Goal: Check status: Check status

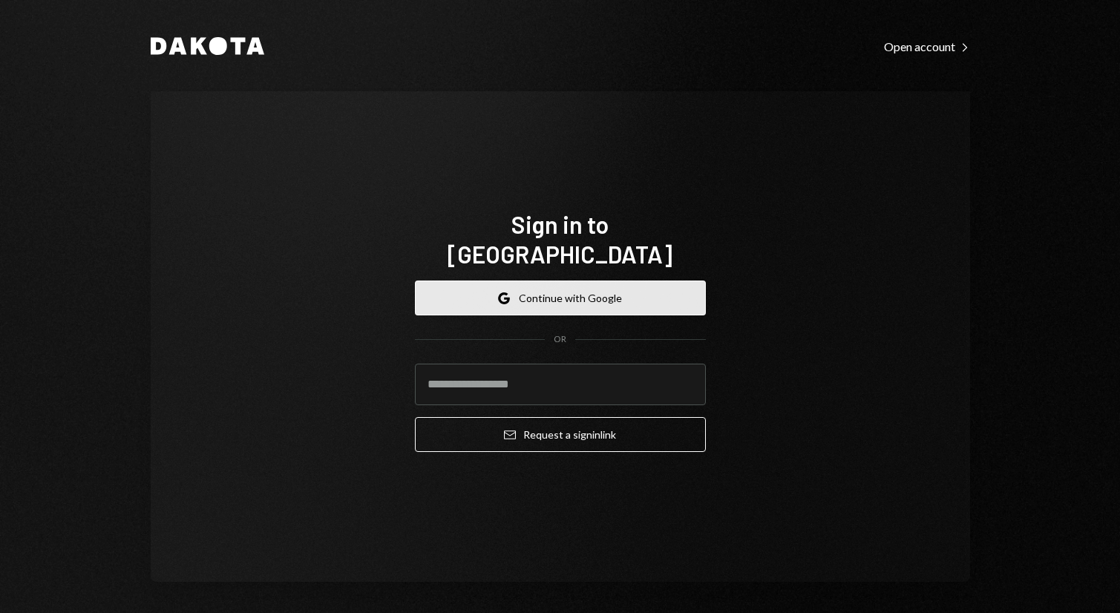
click at [568, 283] on button "Google Continue with Google" at bounding box center [560, 297] width 291 height 35
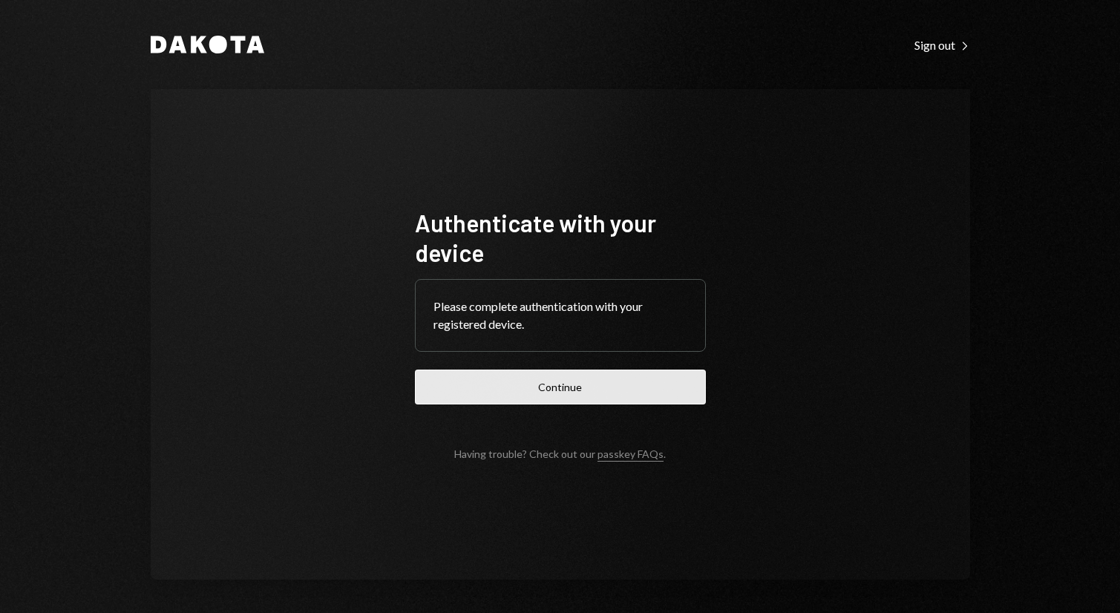
click at [652, 375] on button "Continue" at bounding box center [560, 386] width 291 height 35
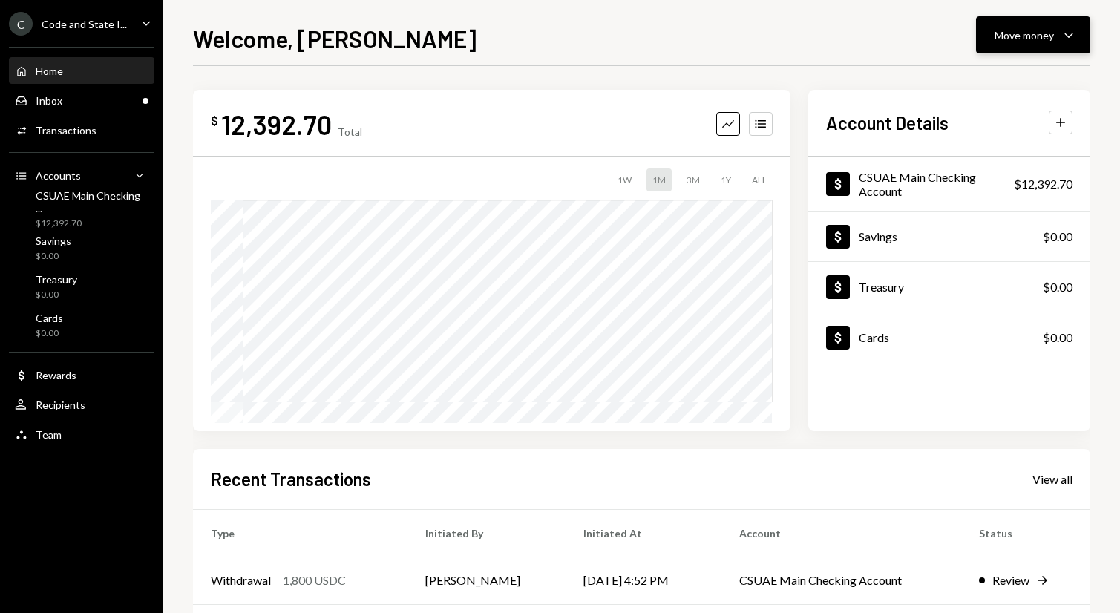
click at [1021, 21] on button "Move money Caret Down" at bounding box center [1033, 34] width 114 height 37
click at [858, 35] on div "Welcome, [PERSON_NAME] Move money Caret Down" at bounding box center [641, 37] width 897 height 33
click at [130, 105] on div "Inbox Inbox" at bounding box center [82, 100] width 134 height 13
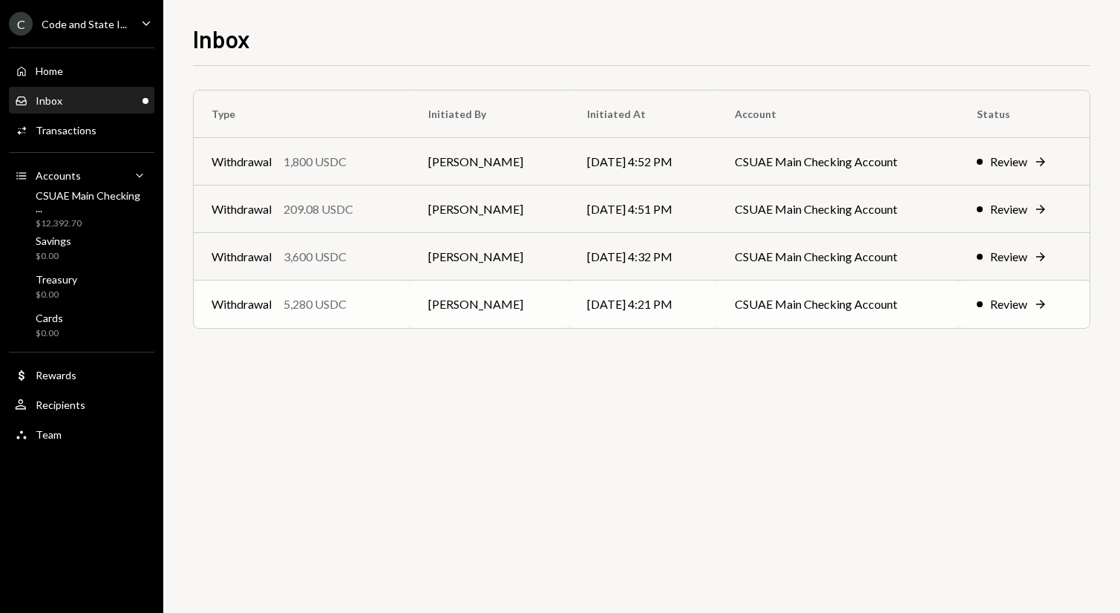
click at [989, 294] on td "Review Right Arrow" at bounding box center [1024, 303] width 131 height 47
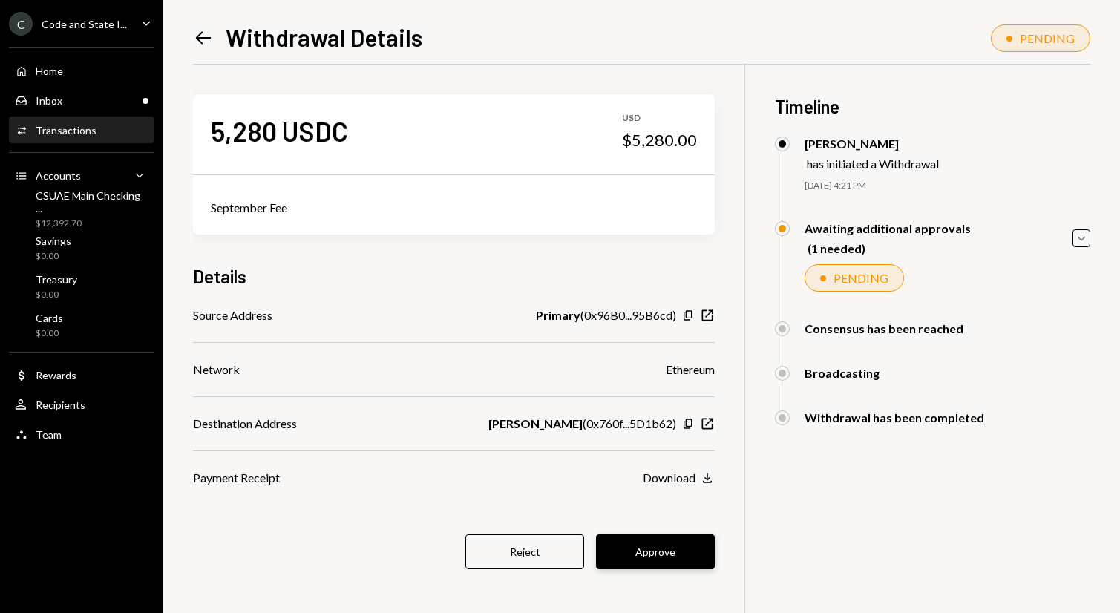
click at [694, 542] on button "Approve" at bounding box center [655, 551] width 119 height 35
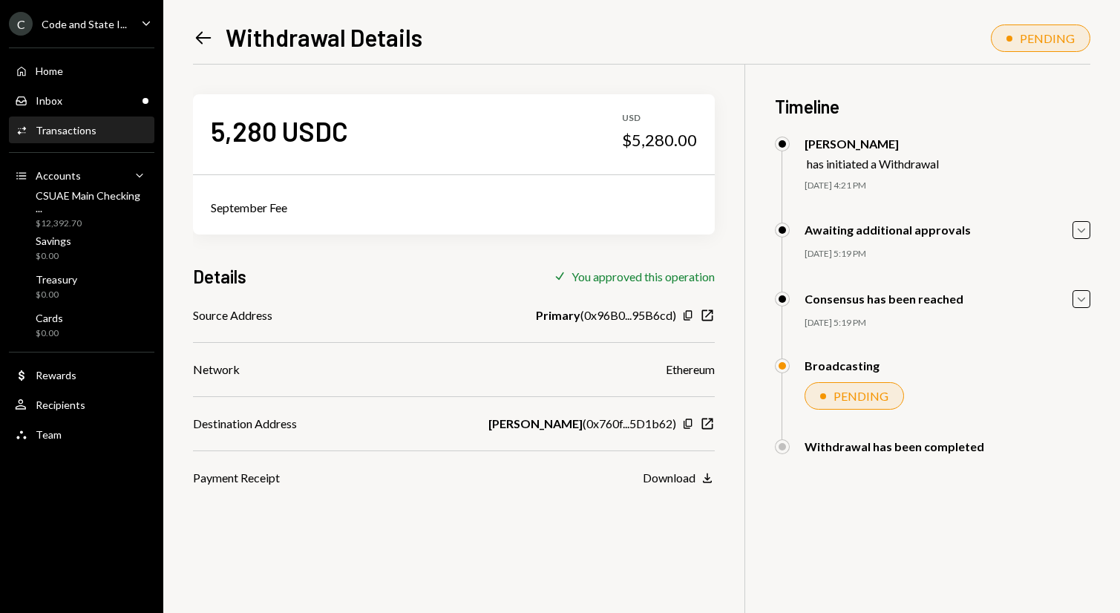
click at [210, 45] on icon "Left Arrow" at bounding box center [203, 37] width 21 height 21
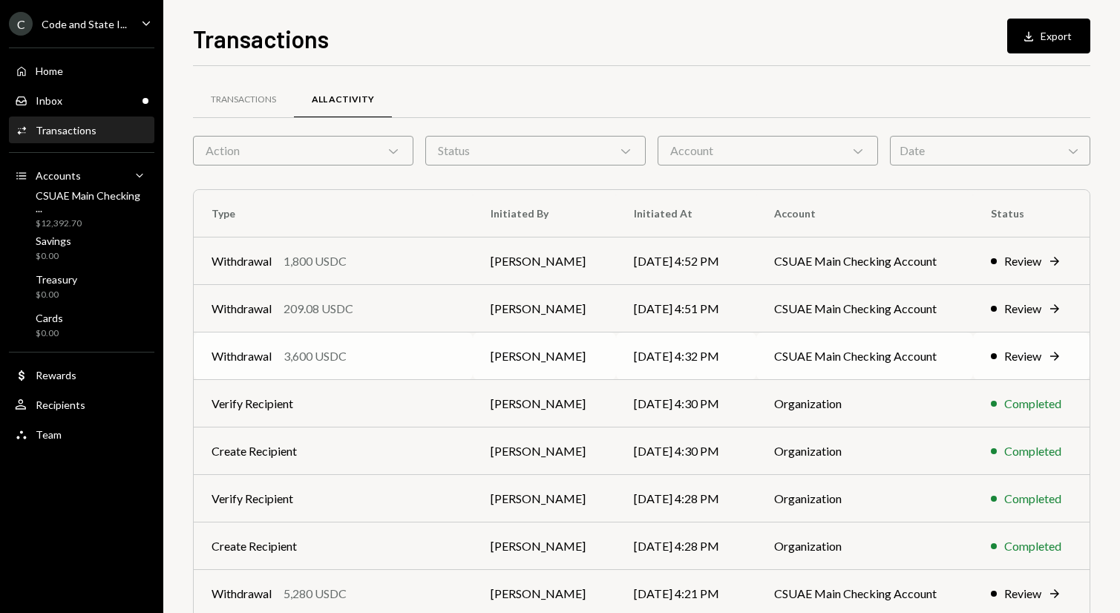
click at [419, 343] on td "Withdrawal 3,600 USDC" at bounding box center [333, 355] width 279 height 47
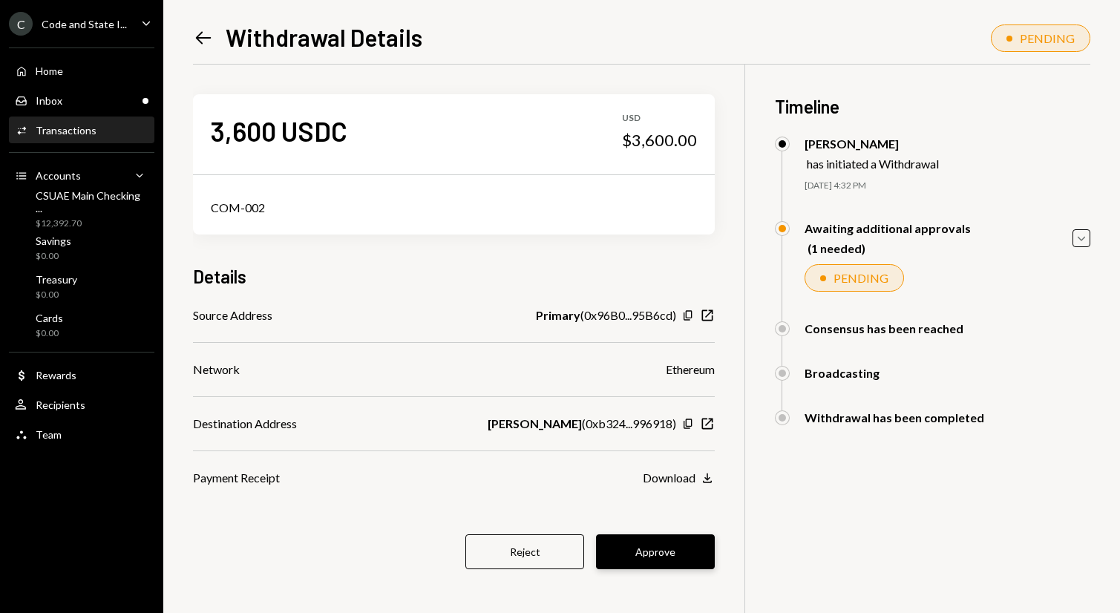
click at [634, 541] on button "Approve" at bounding box center [655, 551] width 119 height 35
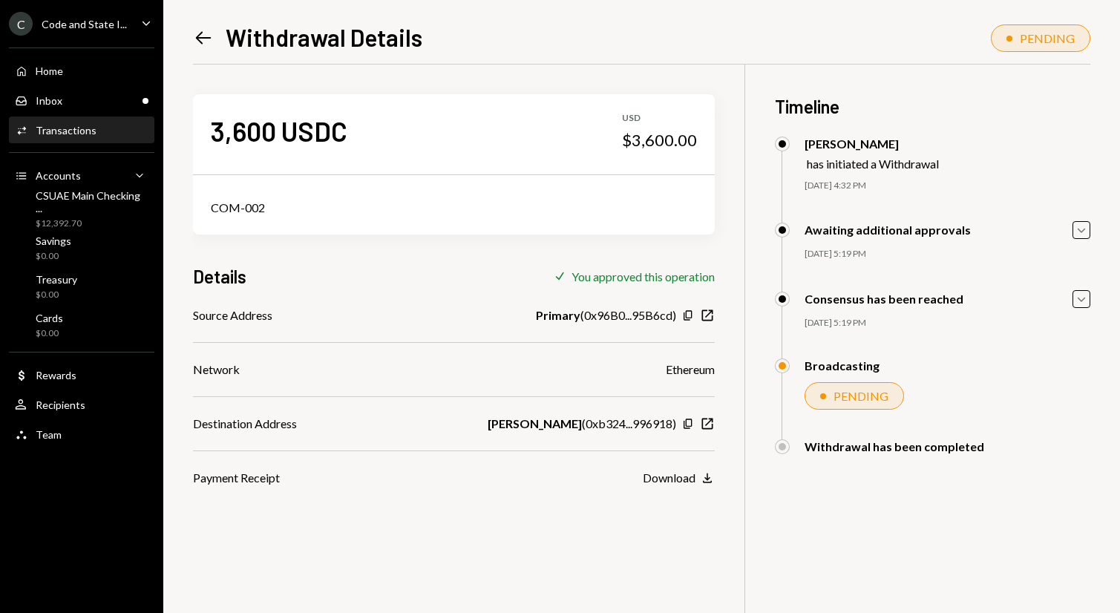
click at [200, 27] on div "Left Arrow Withdrawal Details" at bounding box center [307, 37] width 229 height 30
click at [201, 30] on icon "Left Arrow" at bounding box center [203, 37] width 21 height 21
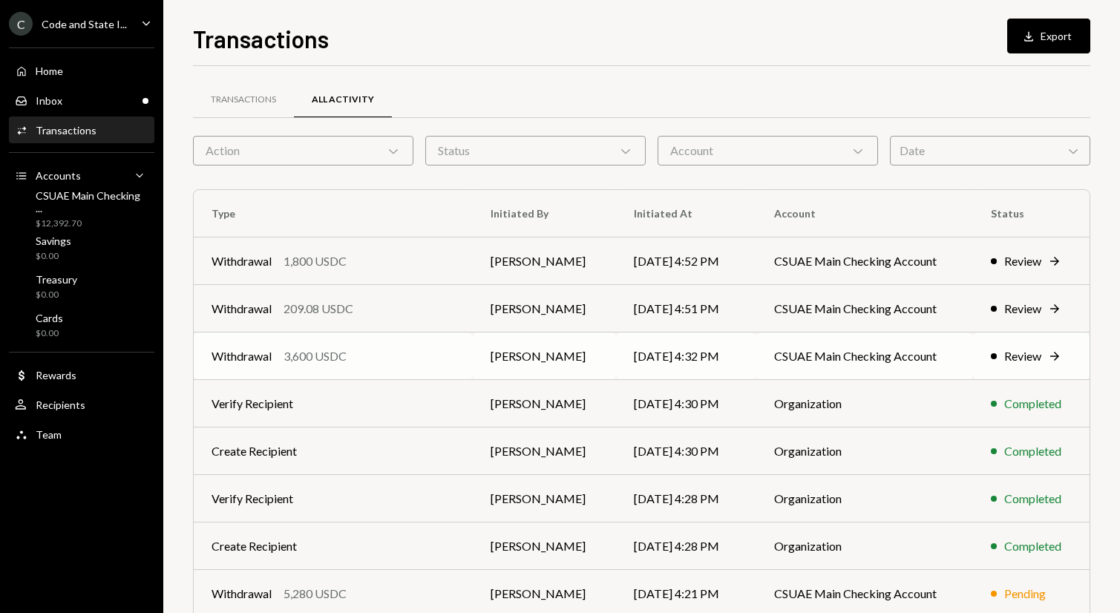
click at [479, 352] on td "[PERSON_NAME]" at bounding box center [544, 355] width 142 height 47
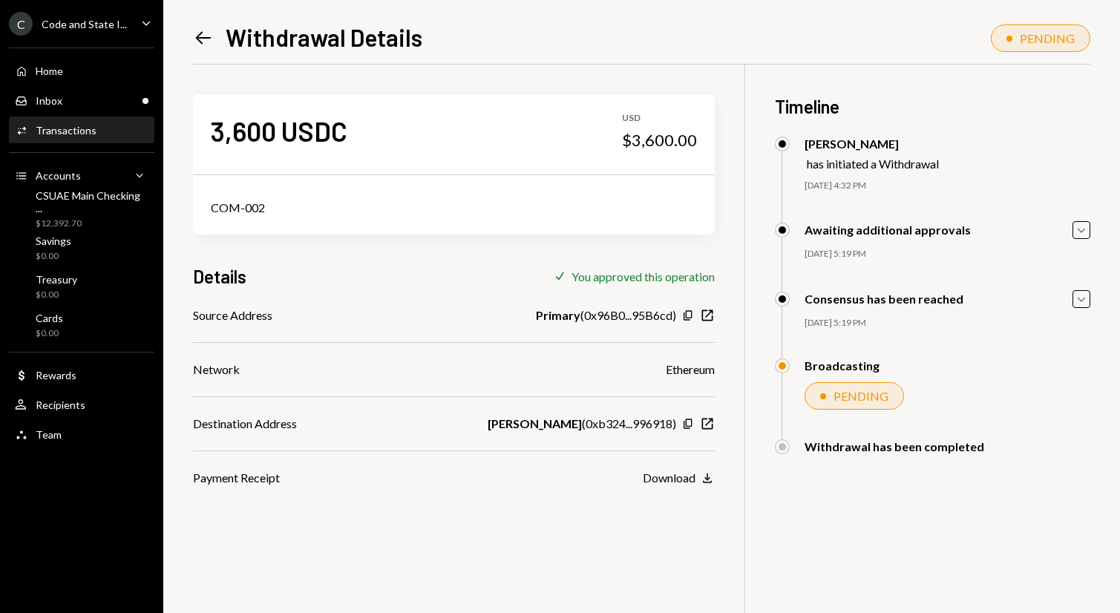
click at [200, 38] on icon at bounding box center [204, 38] width 16 height 13
click at [208, 22] on div "Left Arrow Withdrawal Details" at bounding box center [307, 37] width 229 height 30
click at [205, 36] on icon "Left Arrow" at bounding box center [203, 37] width 21 height 21
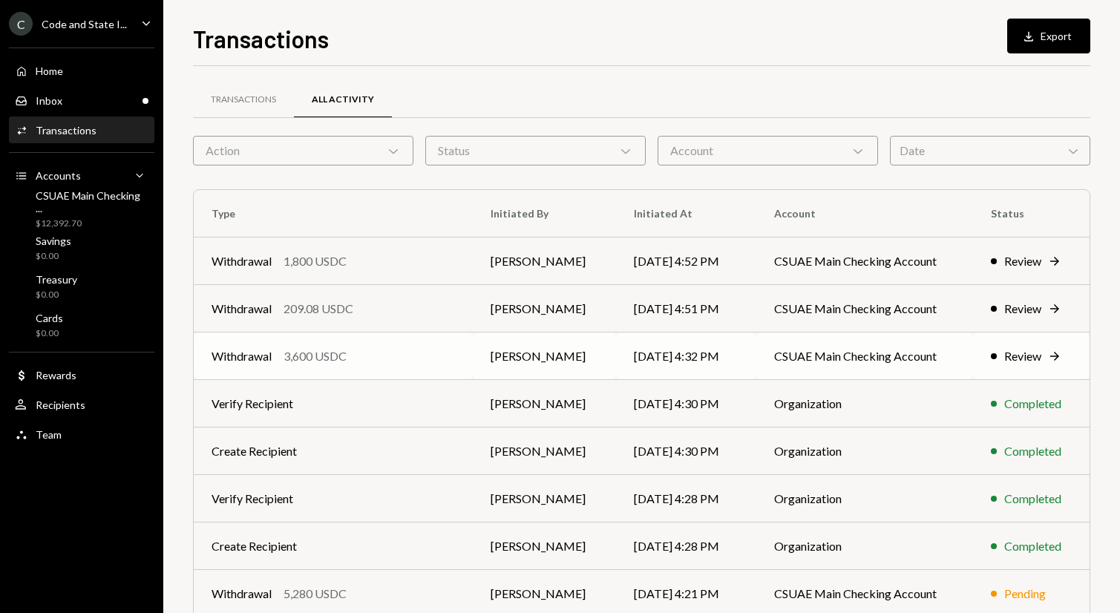
click at [453, 358] on div "Withdrawal 3,600 USDC" at bounding box center [332, 356] width 243 height 18
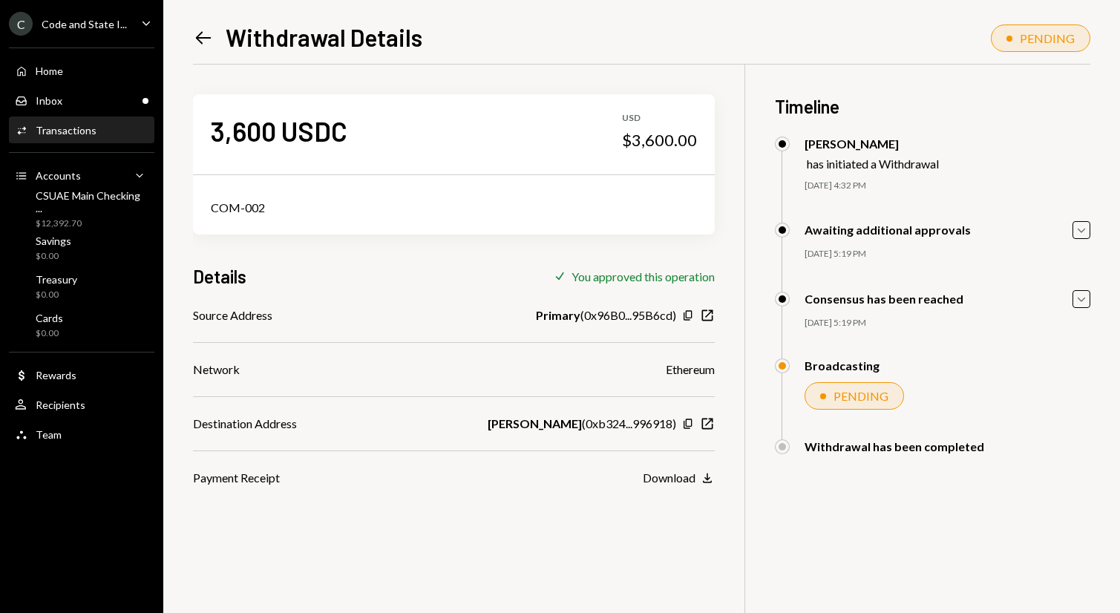
click at [205, 39] on icon "Left Arrow" at bounding box center [203, 37] width 21 height 21
